Goal: Task Accomplishment & Management: Manage account settings

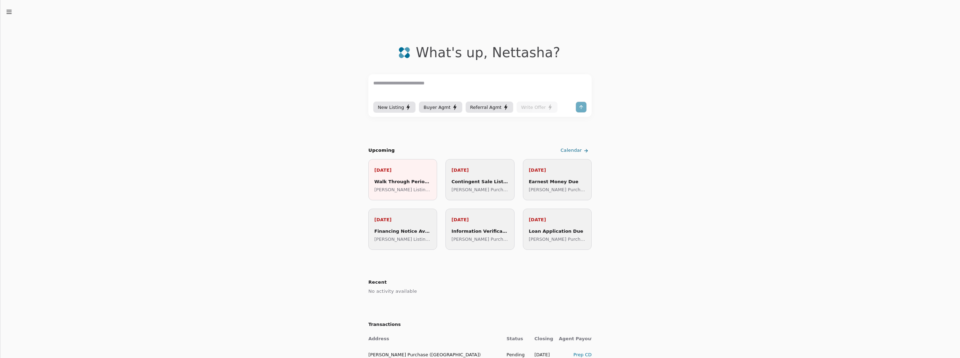
click at [381, 190] on p "[PERSON_NAME] Listing ([GEOGRAPHIC_DATA] )" at bounding box center [402, 189] width 57 height 7
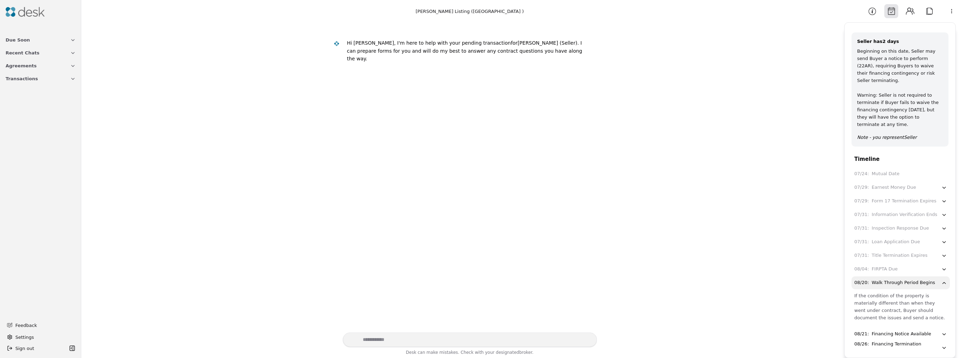
click at [74, 38] on icon "button" at bounding box center [73, 40] width 6 height 6
click at [29, 87] on icon at bounding box center [30, 87] width 6 height 6
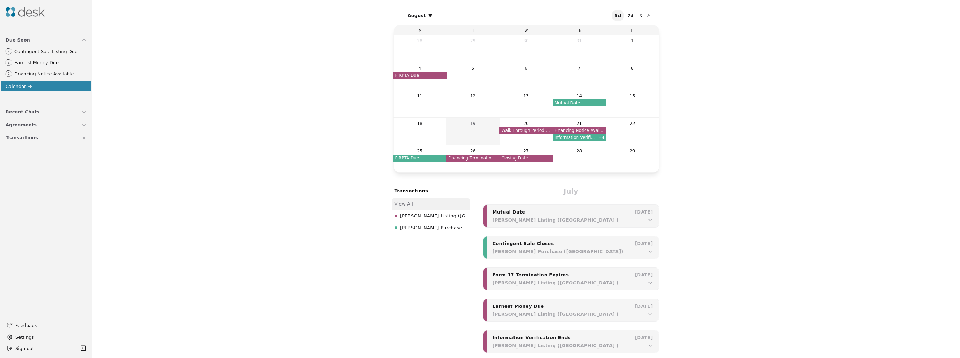
scroll to position [354, 0]
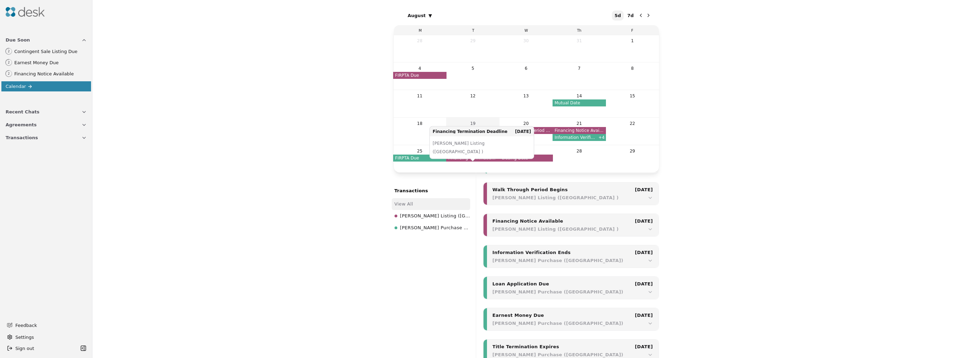
click at [465, 158] on span "Financing Termination Deadline" at bounding box center [472, 158] width 53 height 7
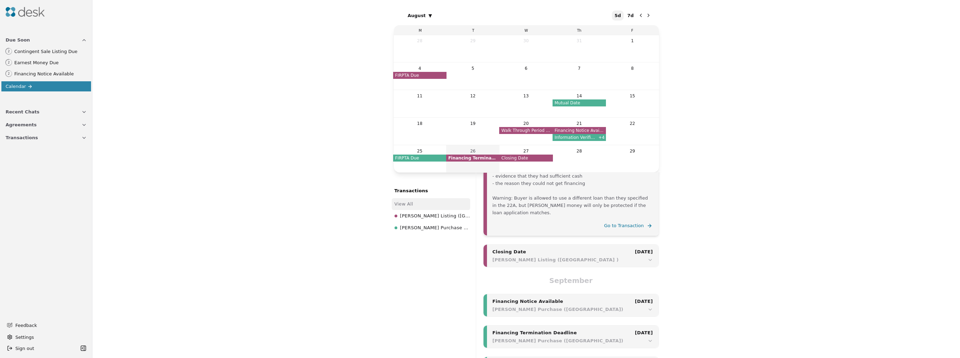
scroll to position [744, 0]
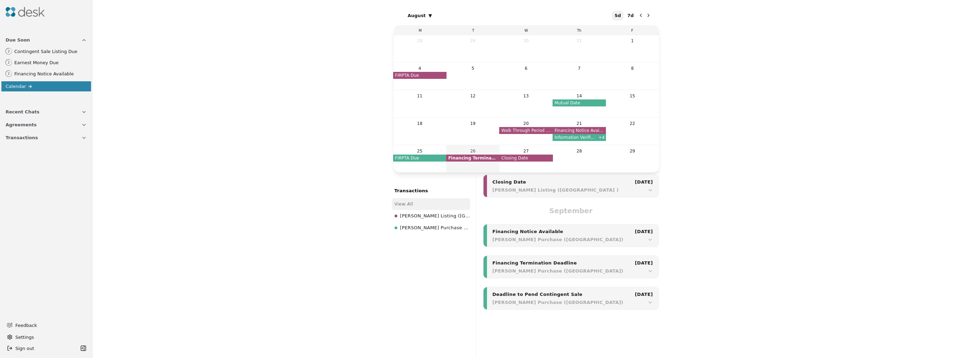
click at [533, 291] on div "Deadline to Pend Contingent Sale" at bounding box center [549, 294] width 112 height 7
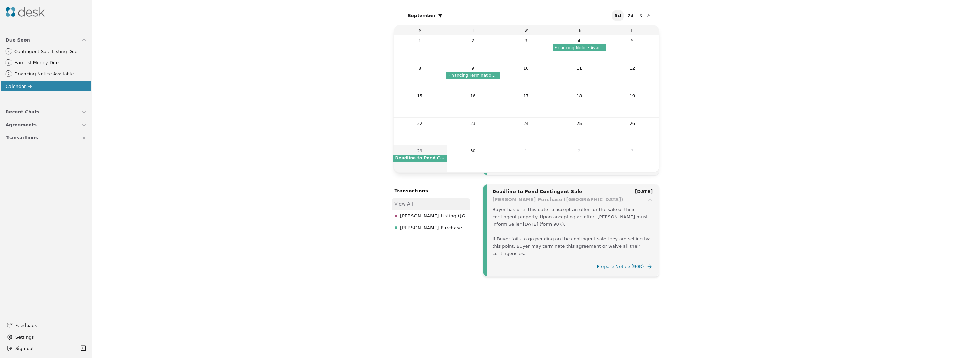
click at [434, 218] on span "[PERSON_NAME] Listing ([GEOGRAPHIC_DATA] )" at bounding box center [435, 215] width 70 height 9
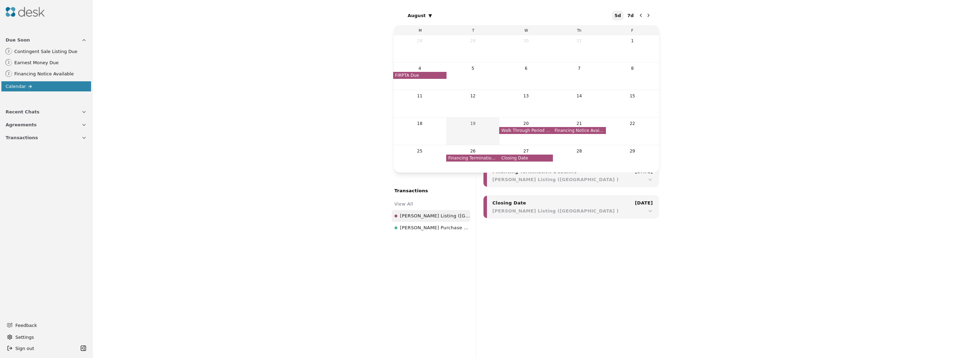
scroll to position [292, 0]
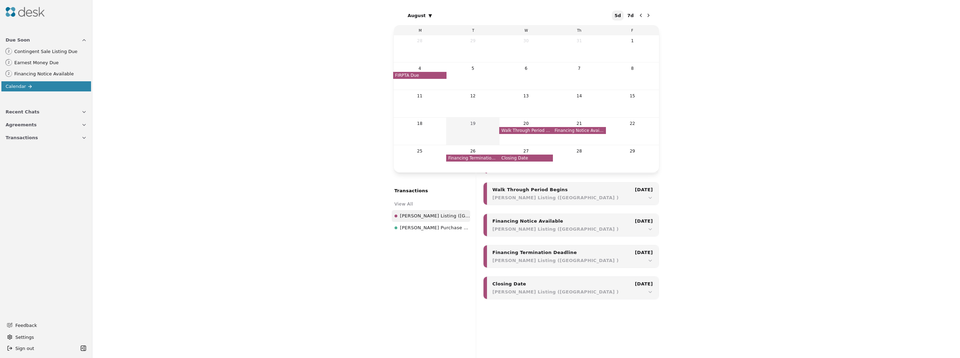
click at [576, 194] on div "[PERSON_NAME] Listing ([GEOGRAPHIC_DATA] )" at bounding box center [573, 197] width 160 height 7
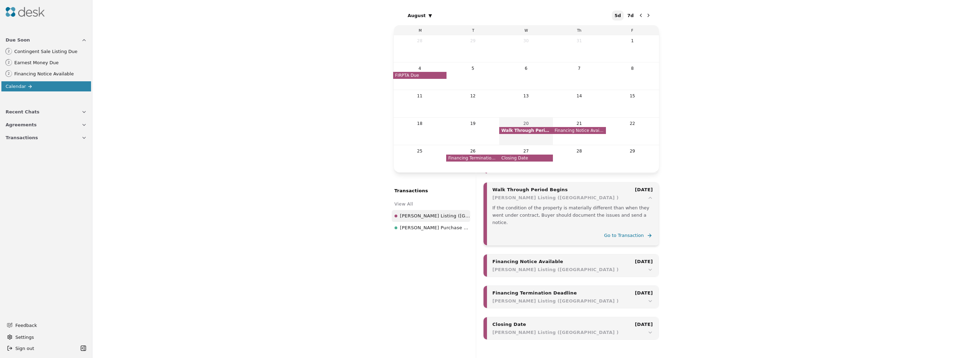
click at [576, 194] on div "[PERSON_NAME] Listing ([GEOGRAPHIC_DATA] )" at bounding box center [573, 197] width 160 height 7
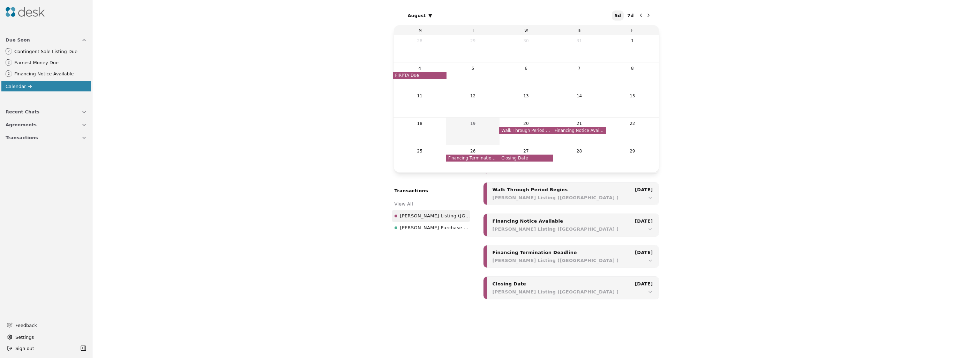
click at [83, 113] on icon "button" at bounding box center [84, 112] width 6 height 6
click at [81, 154] on button "Agreements" at bounding box center [46, 159] width 90 height 13
click at [53, 173] on link "New Listing" at bounding box center [45, 171] width 87 height 10
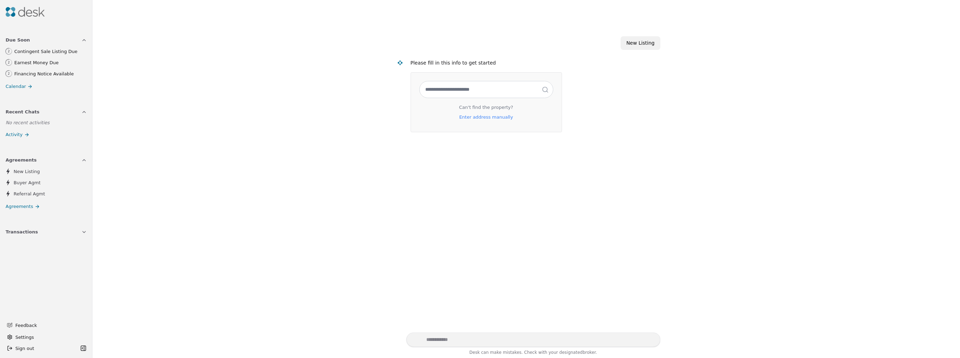
click at [53, 183] on link "Buyer Agmt" at bounding box center [45, 183] width 87 height 10
click at [51, 194] on link "Referral Agmt" at bounding box center [45, 194] width 87 height 10
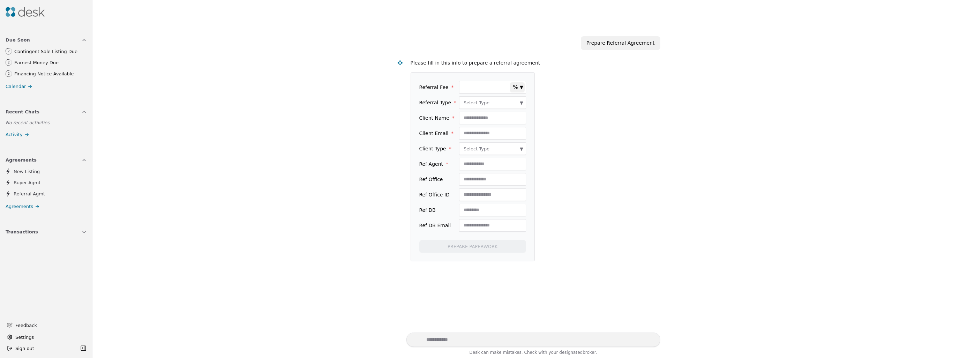
click at [54, 183] on link "Buyer Agmt" at bounding box center [45, 183] width 87 height 10
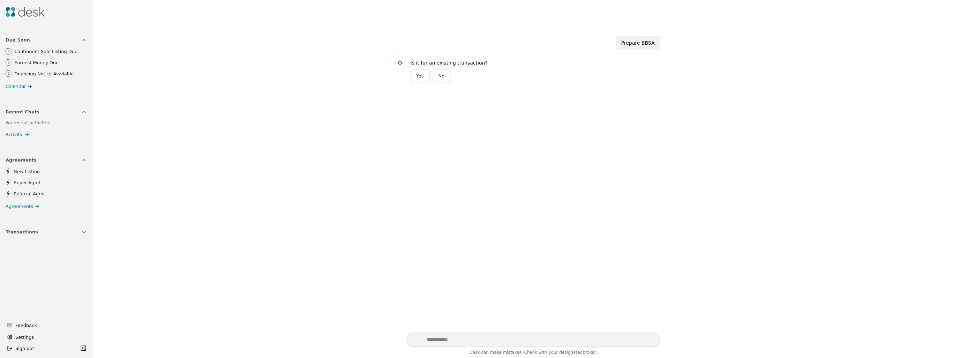
click at [59, 205] on link "Agreements" at bounding box center [46, 206] width 90 height 10
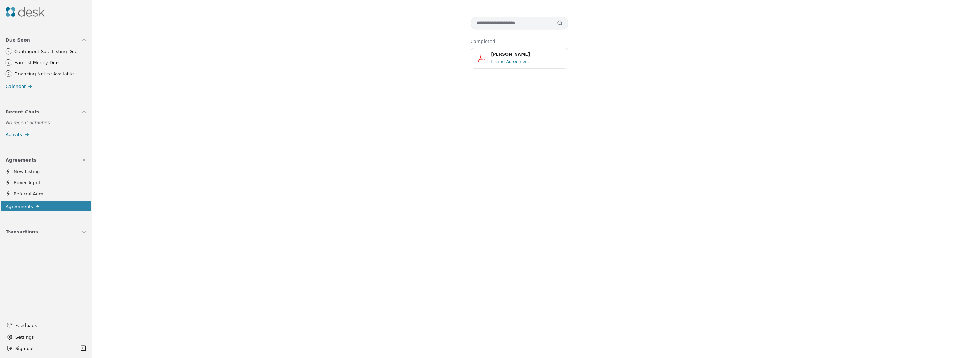
click at [499, 55] on div "[PERSON_NAME]" at bounding box center [527, 54] width 73 height 7
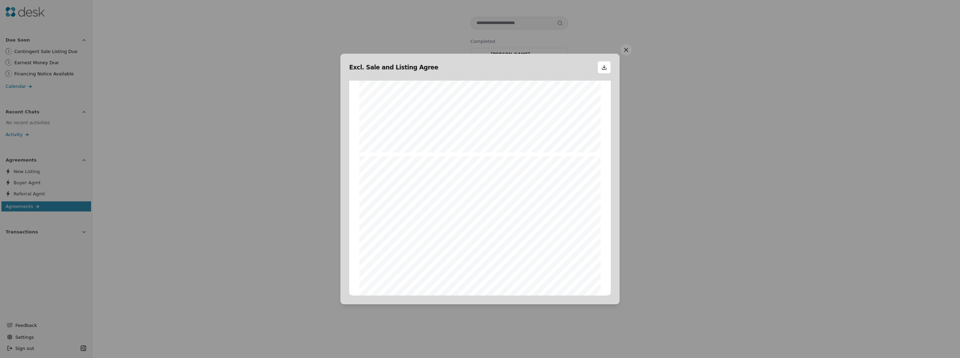
scroll to position [419, 0]
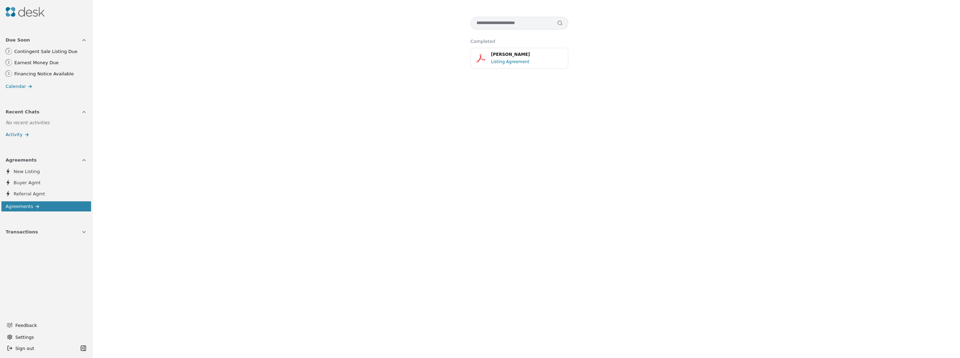
click at [85, 232] on icon "button" at bounding box center [84, 231] width 3 height 1
click at [269, 140] on div "Completed [PERSON_NAME] Listing Agreement" at bounding box center [526, 179] width 868 height 358
